Goal: Task Accomplishment & Management: Use online tool/utility

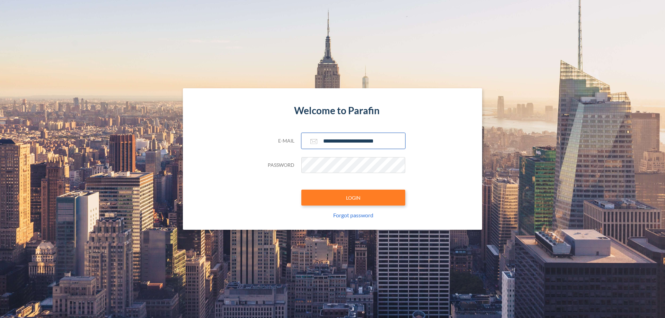
type input "**********"
click at [353, 198] on button "LOGIN" at bounding box center [353, 198] width 104 height 16
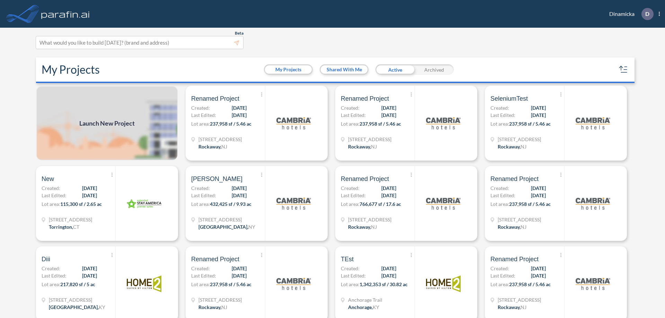
scroll to position [2, 0]
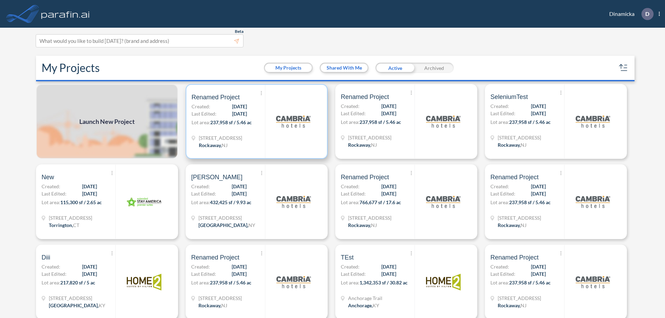
click at [255, 122] on p "Lot area: 237,958 sf / 5.46 ac" at bounding box center [228, 124] width 73 height 10
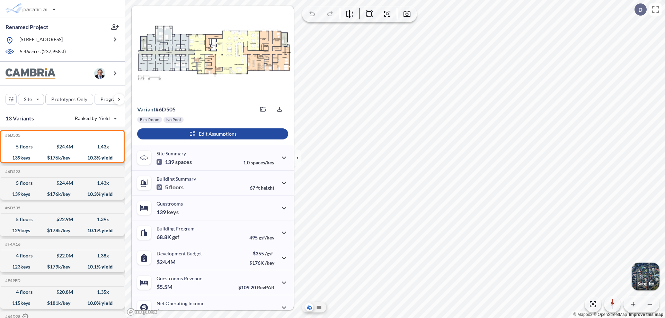
scroll to position [35, 0]
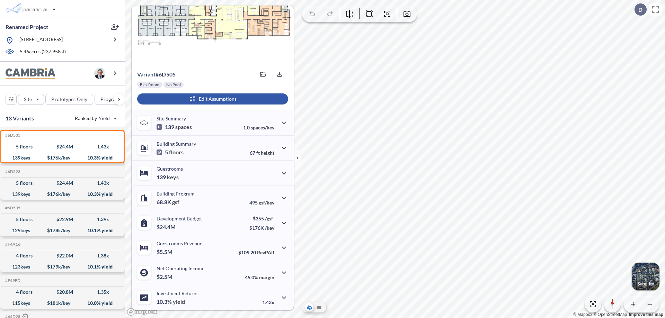
click at [212, 99] on div "button" at bounding box center [212, 99] width 151 height 11
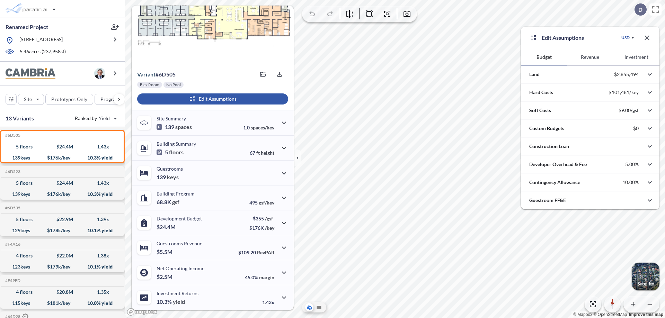
click at [590, 57] on button "Revenue" at bounding box center [590, 57] width 46 height 17
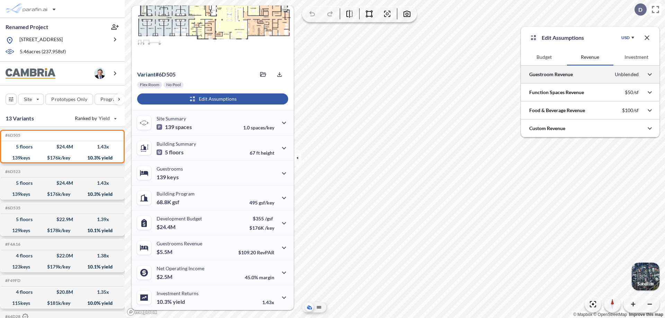
click at [590, 74] on div at bounding box center [590, 74] width 139 height 18
